Goal: Transaction & Acquisition: Download file/media

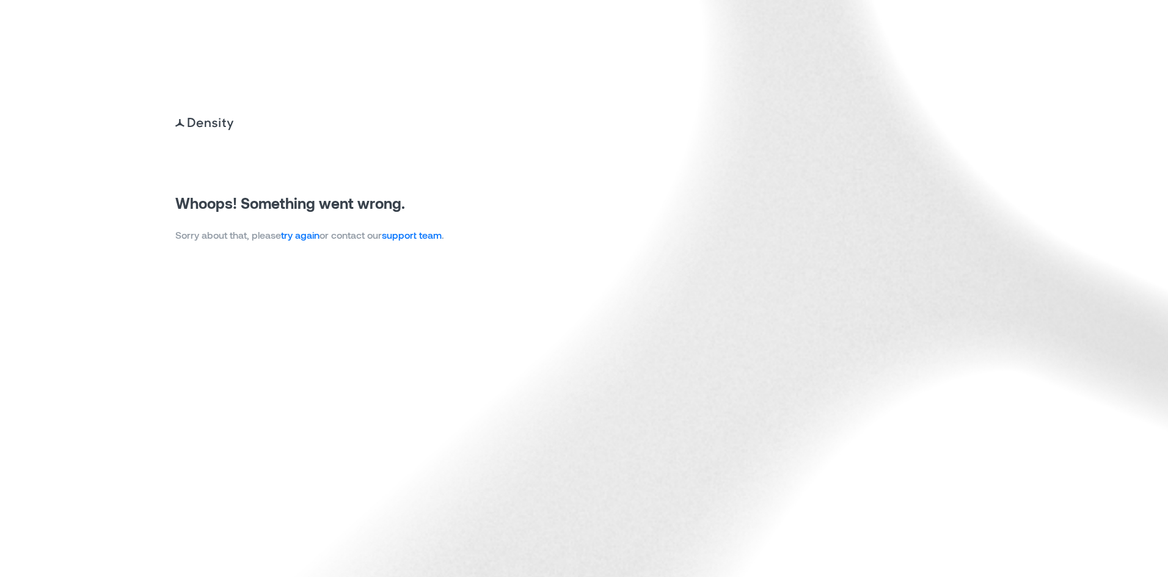
click at [301, 235] on link "try again" at bounding box center [300, 235] width 38 height 12
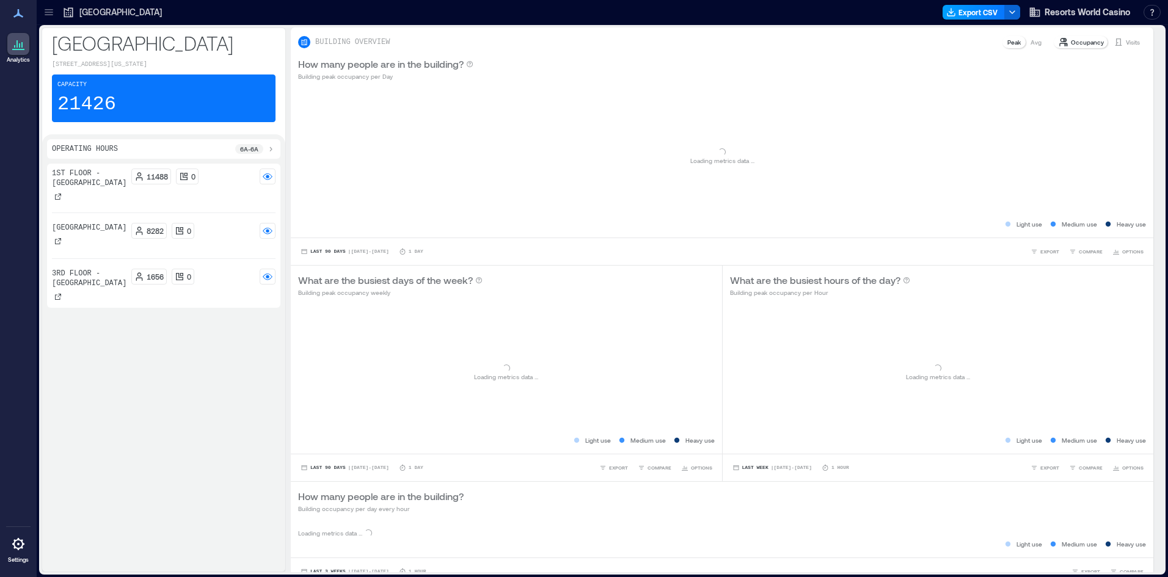
click at [974, 10] on button "Export CSV" at bounding box center [974, 12] width 62 height 15
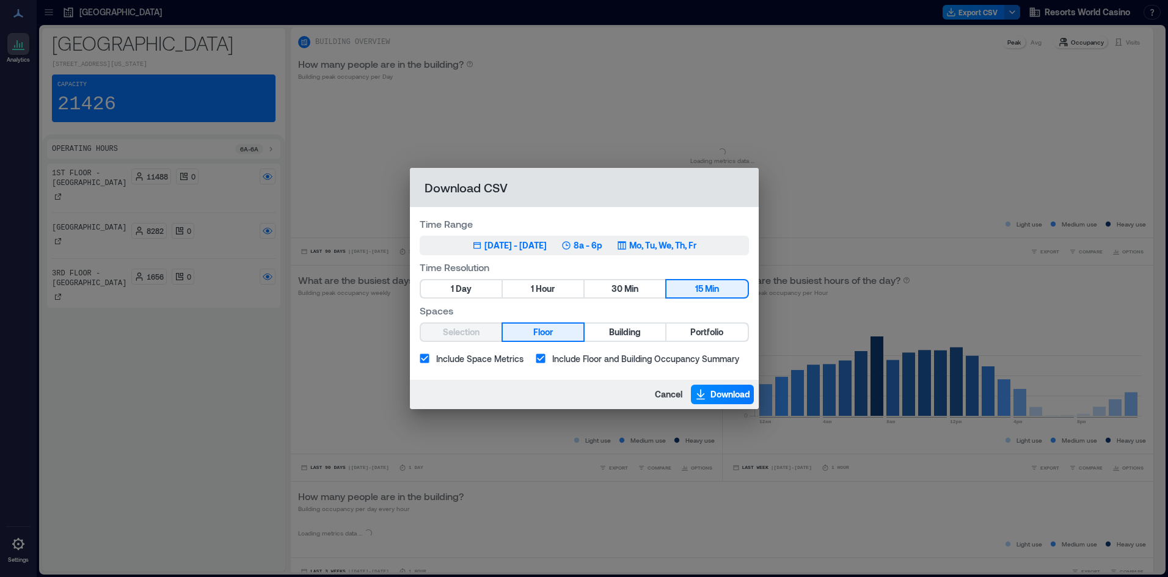
click at [538, 253] on button "Jun 28, 2025 - Sep 27, 2025 8a - 6p Mo, Tu, We, Th, Fr" at bounding box center [584, 246] width 329 height 20
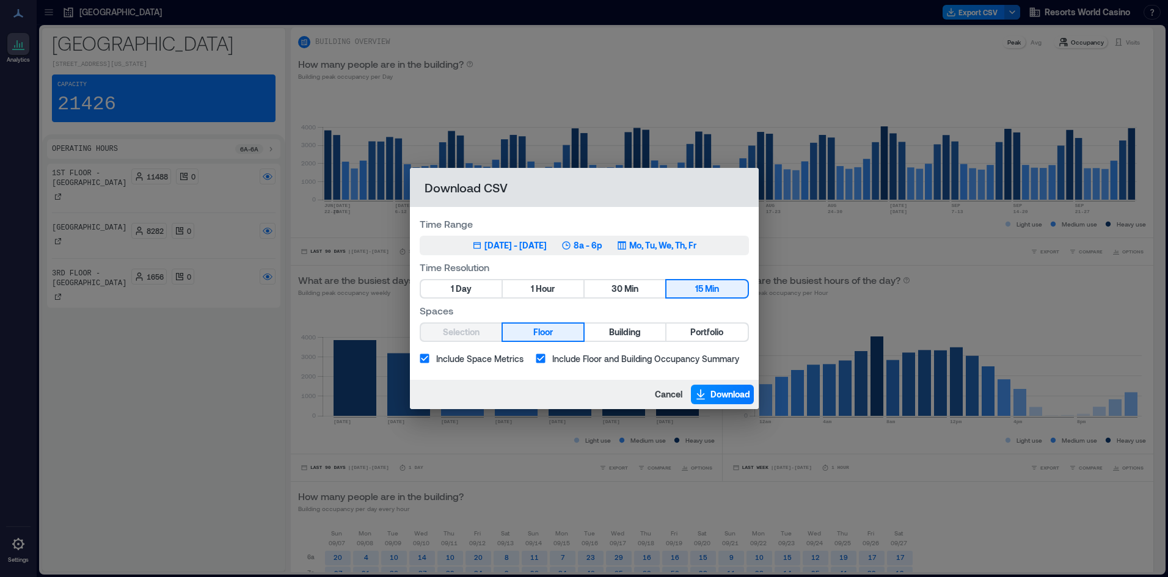
click at [532, 245] on div "Jun 28, 2025 - Sep 27, 2025" at bounding box center [515, 245] width 62 height 12
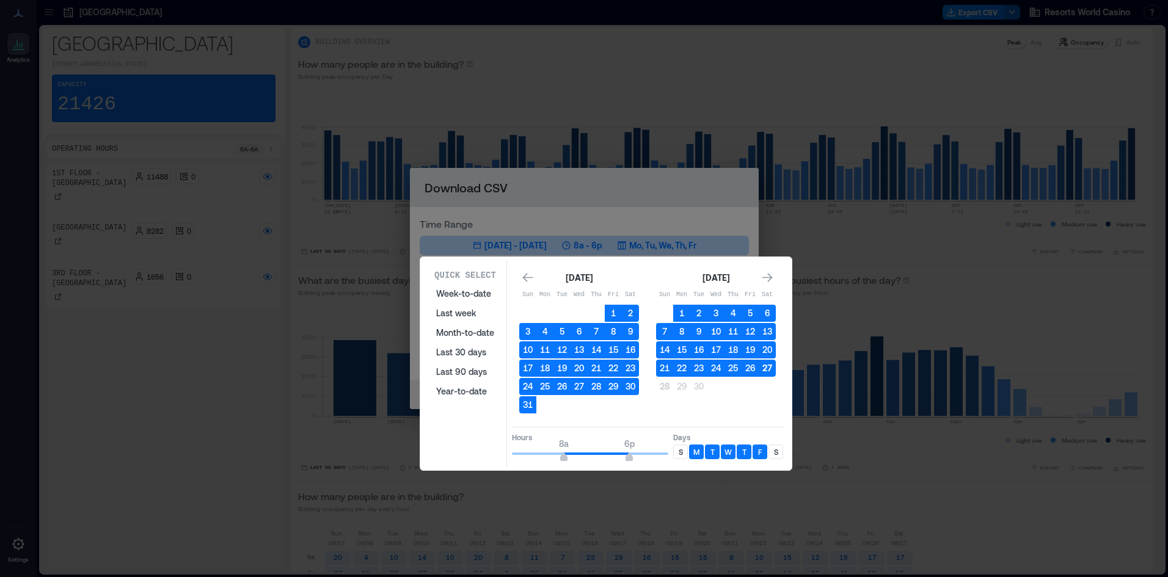
click at [770, 368] on button "27" at bounding box center [767, 368] width 17 height 17
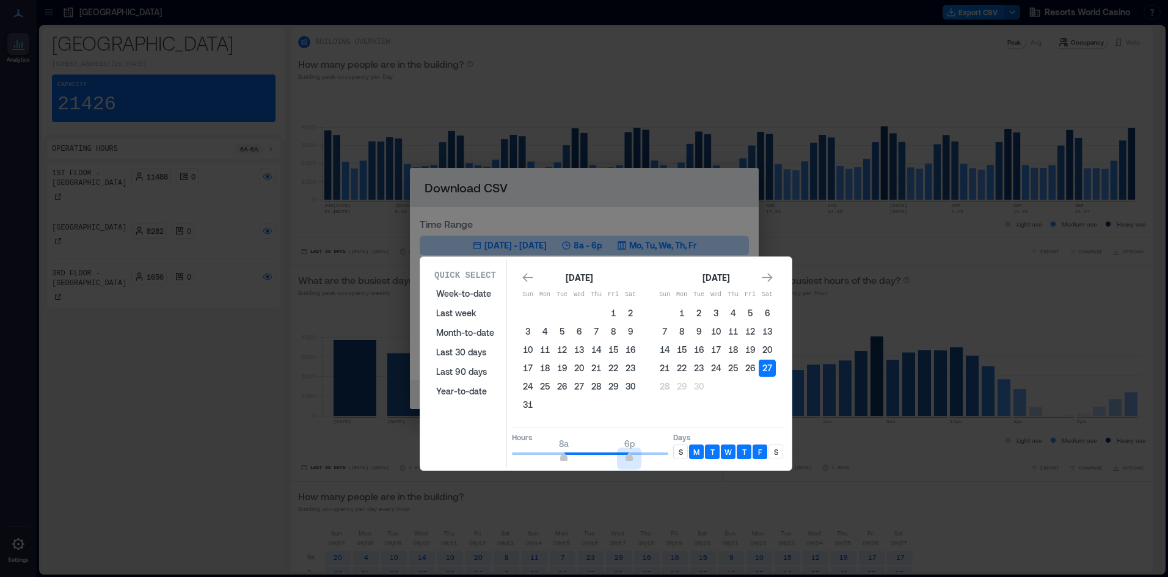
type input "**"
drag, startPoint x: 630, startPoint y: 460, endPoint x: 691, endPoint y: 454, distance: 61.3
click at [691, 454] on div "Hours 8a 12a Days S M T W T F S" at bounding box center [647, 445] width 271 height 36
type input "*"
drag, startPoint x: 562, startPoint y: 459, endPoint x: 450, endPoint y: 459, distance: 112.4
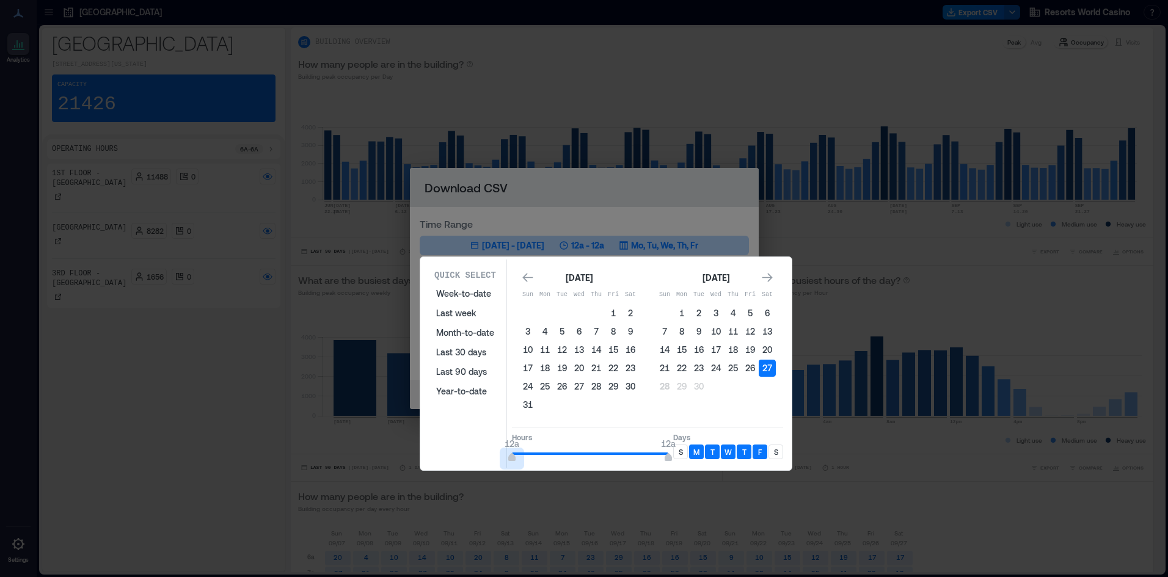
click at [450, 459] on div "Quick Select Week-to-date Last week Month-to-date Last 30 days Last 90 days Yea…" at bounding box center [606, 364] width 364 height 208
click at [682, 447] on p "S" at bounding box center [681, 452] width 4 height 10
click at [774, 451] on p "S" at bounding box center [776, 452] width 4 height 10
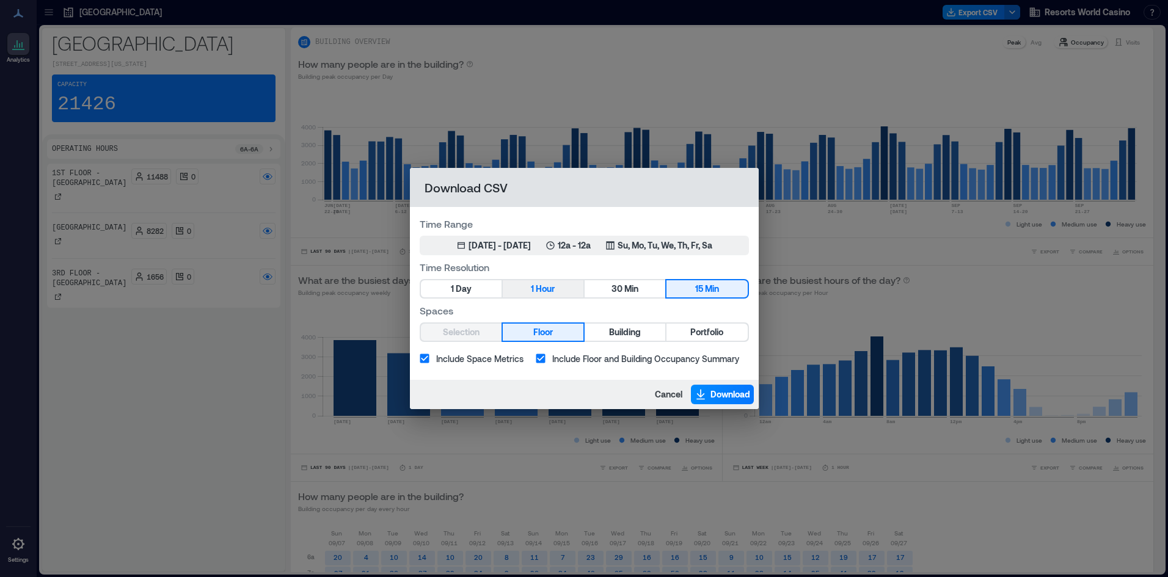
click at [536, 292] on span "Hour" at bounding box center [545, 289] width 19 height 15
click at [691, 335] on span "Portfolio" at bounding box center [706, 332] width 33 height 15
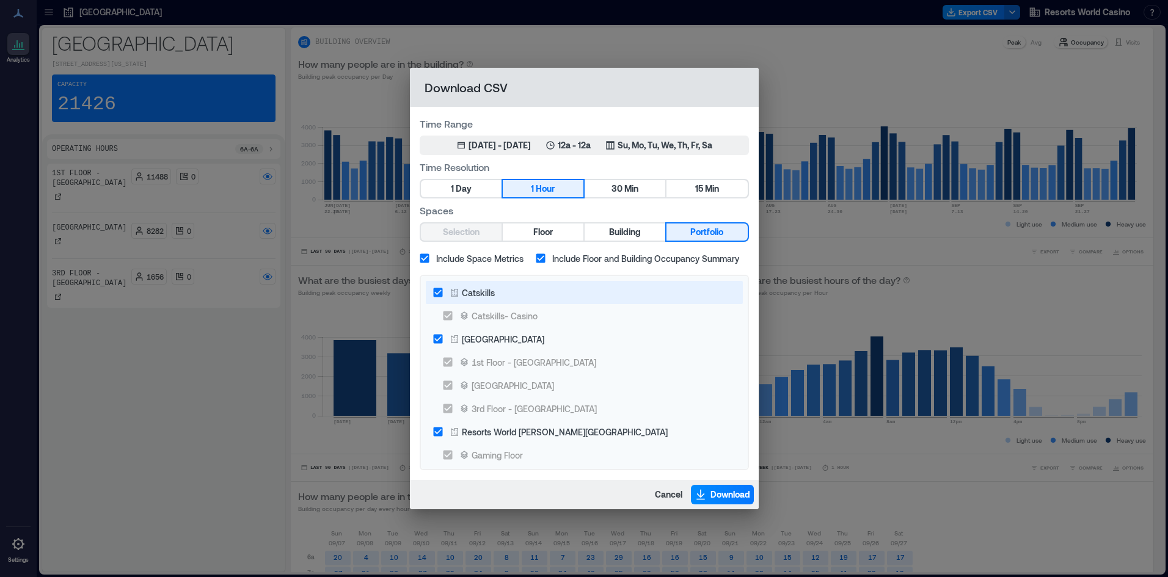
click at [471, 286] on div "Catskills" at bounding box center [478, 292] width 33 height 13
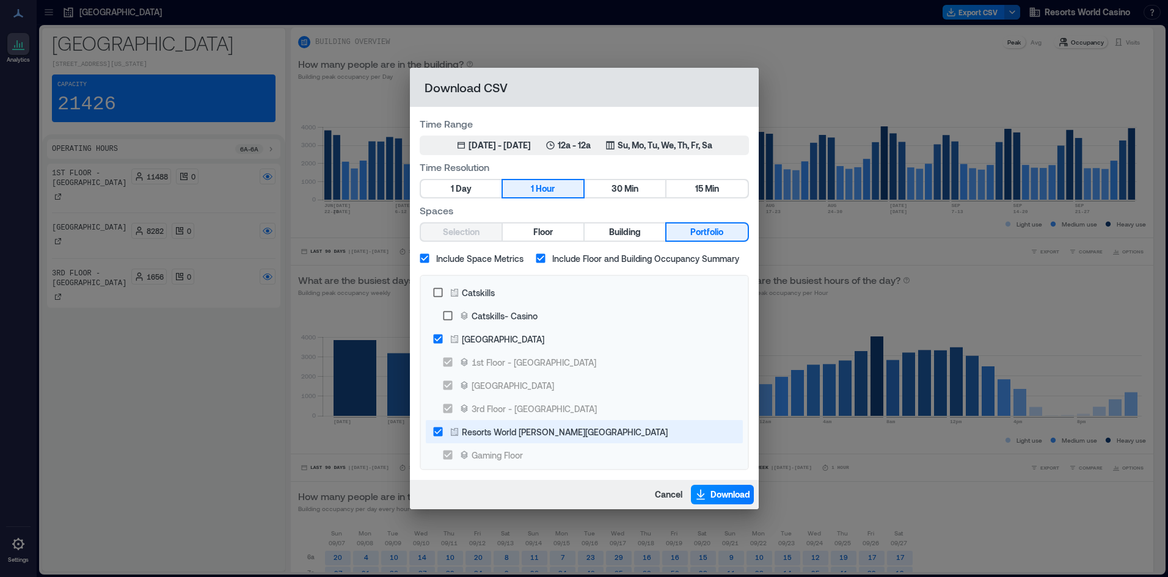
click at [472, 437] on div "Resorts World Hudson Valley" at bounding box center [565, 432] width 206 height 13
click at [731, 486] on button "Download" at bounding box center [722, 495] width 63 height 20
